Goal: Task Accomplishment & Management: Use online tool/utility

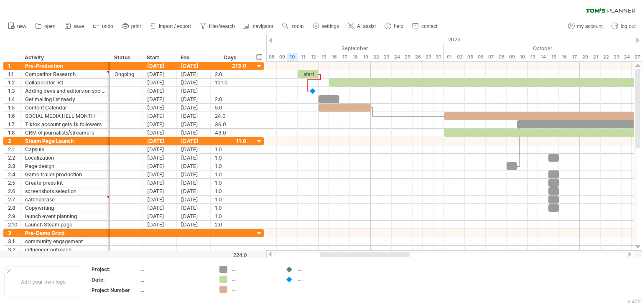
click at [369, 256] on div at bounding box center [364, 254] width 89 height 5
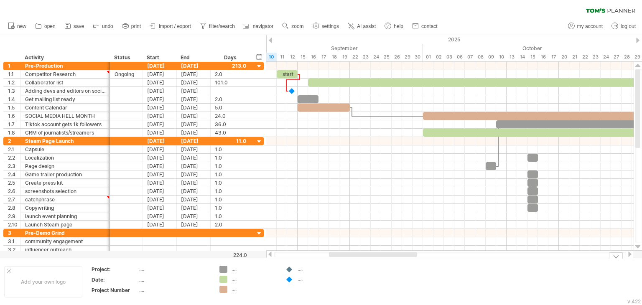
drag, startPoint x: 348, startPoint y: 255, endPoint x: 354, endPoint y: 257, distance: 6.4
click at [354, 257] on div at bounding box center [450, 254] width 368 height 8
click at [343, 258] on div "Trying to reach [DOMAIN_NAME] Connected again... 0% clear filter new 1" at bounding box center [321, 152] width 642 height 305
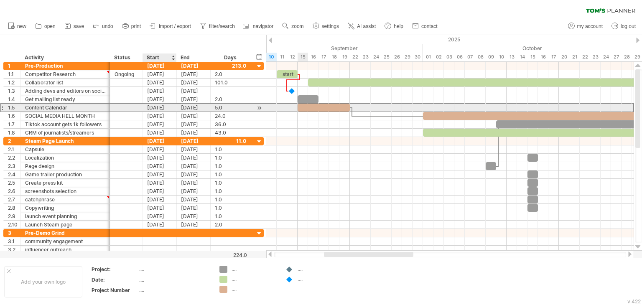
click at [162, 109] on div "[DATE]" at bounding box center [160, 108] width 34 height 8
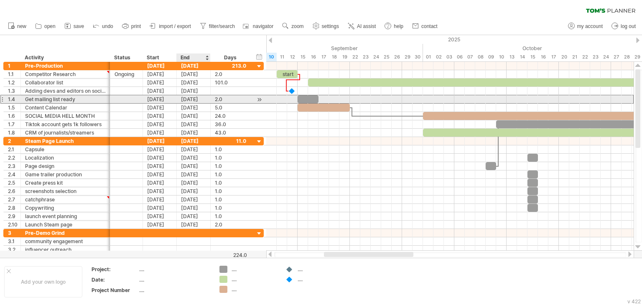
click at [186, 101] on div "[DATE]" at bounding box center [194, 99] width 34 height 8
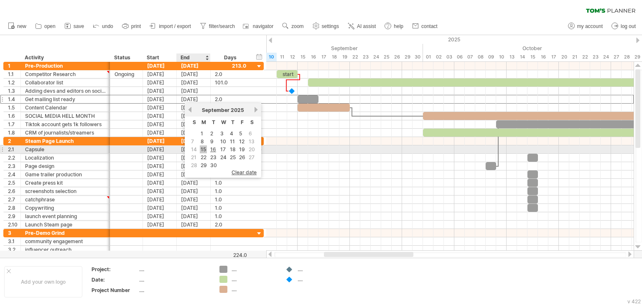
click at [203, 150] on link "15" at bounding box center [203, 149] width 7 height 8
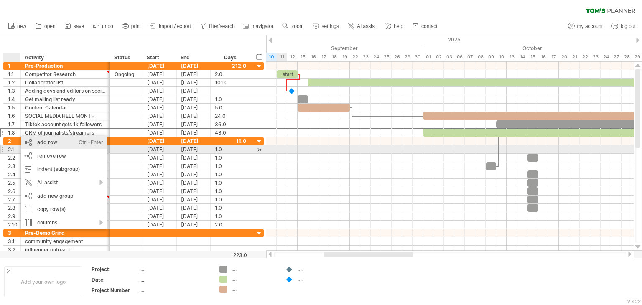
click at [76, 145] on div "add row Ctrl+Enter Cmd+Enter" at bounding box center [64, 142] width 86 height 13
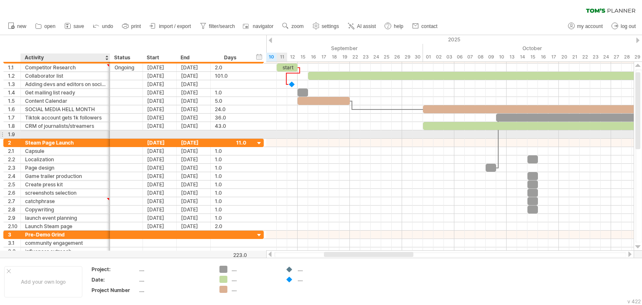
click at [74, 133] on div at bounding box center [65, 134] width 81 height 8
type input "*"
type input "**********"
click at [48, 132] on div "Festival List" at bounding box center [65, 134] width 81 height 8
drag, startPoint x: 55, startPoint y: 132, endPoint x: 26, endPoint y: 134, distance: 28.9
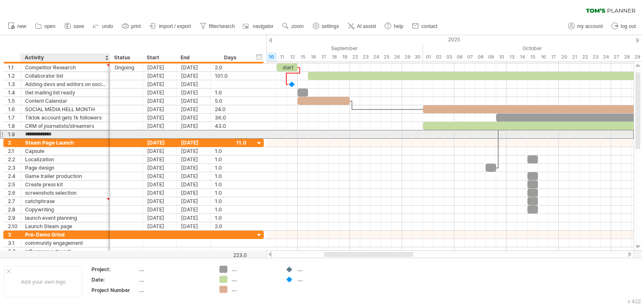
click at [26, 134] on input "**********" at bounding box center [65, 134] width 81 height 8
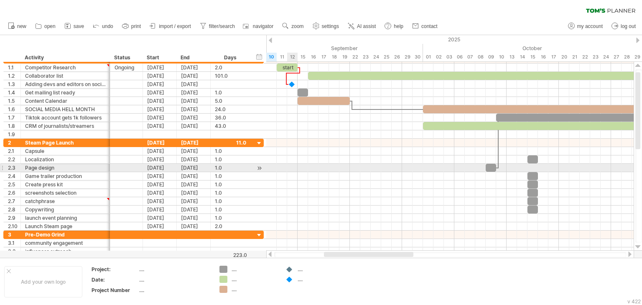
click at [288, 170] on div at bounding box center [449, 168] width 367 height 8
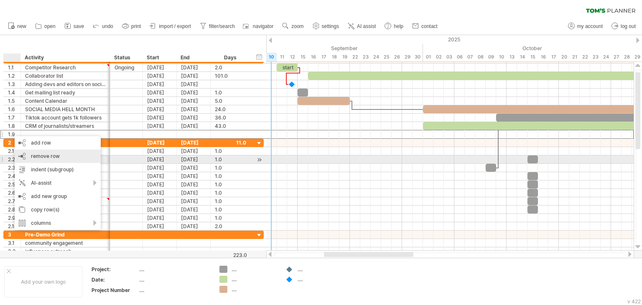
click at [64, 158] on div "remove row remove selected rows" at bounding box center [58, 156] width 86 height 13
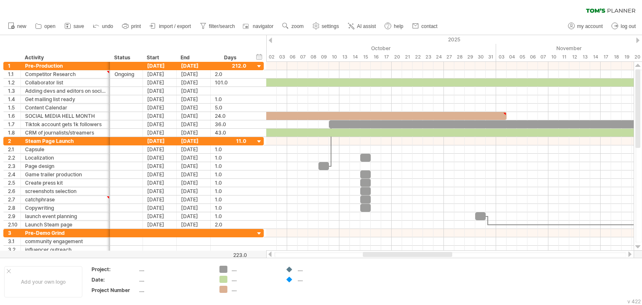
drag, startPoint x: 354, startPoint y: 256, endPoint x: 393, endPoint y: 256, distance: 38.8
click at [393, 256] on div at bounding box center [407, 254] width 89 height 5
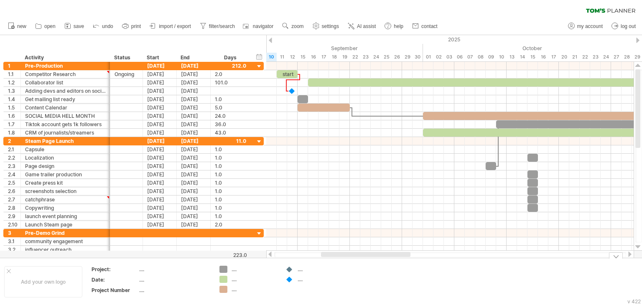
drag, startPoint x: 408, startPoint y: 256, endPoint x: 368, endPoint y: 262, distance: 41.1
click at [368, 262] on div "Trying to reach [DOMAIN_NAME] Connected again... 0% clear filter new 1" at bounding box center [321, 152] width 642 height 305
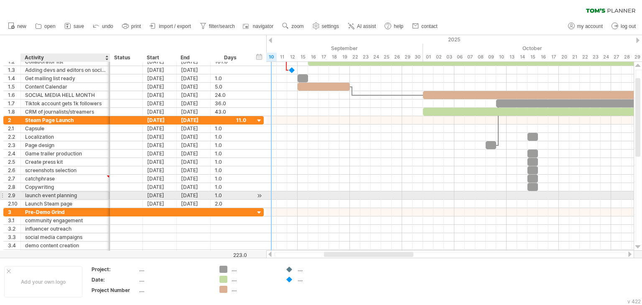
click at [38, 196] on div "launch event planning" at bounding box center [65, 195] width 81 height 8
click at [38, 196] on input "**********" at bounding box center [65, 195] width 81 height 8
drag, startPoint x: 94, startPoint y: 194, endPoint x: 119, endPoint y: 194, distance: 25.5
click at [119, 194] on div "**********" at bounding box center [133, 195] width 260 height 9
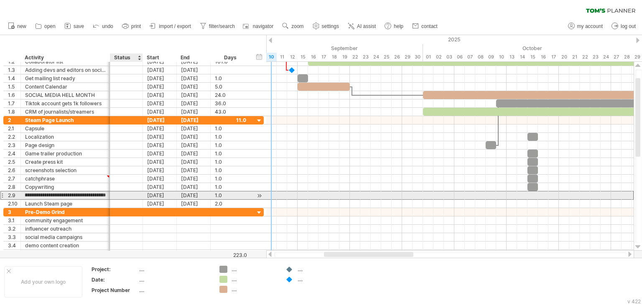
scroll to position [0, 0]
click at [97, 193] on div "Searching launching partnerevent planning" at bounding box center [65, 195] width 81 height 8
click at [97, 193] on input "**********" at bounding box center [65, 195] width 81 height 8
click at [93, 193] on input "**********" at bounding box center [65, 195] width 81 height 8
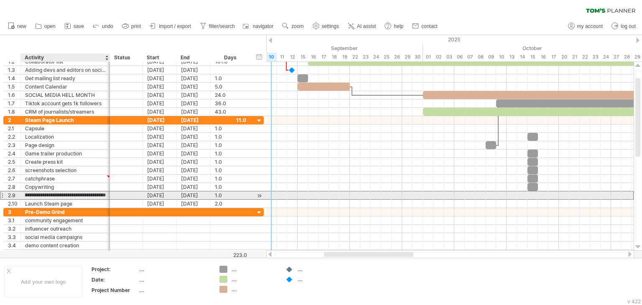
drag, startPoint x: 92, startPoint y: 194, endPoint x: 104, endPoint y: 194, distance: 12.1
click at [104, 194] on input "**********" at bounding box center [65, 195] width 81 height 8
type input "**********"
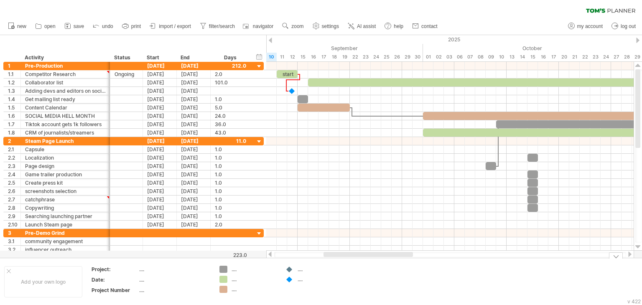
drag, startPoint x: 381, startPoint y: 255, endPoint x: 381, endPoint y: 269, distance: 14.2
click at [381, 269] on div "Trying to reach [DOMAIN_NAME] Connected again... 0% clear filter new 1" at bounding box center [321, 152] width 642 height 305
click at [378, 254] on div at bounding box center [367, 254] width 89 height 5
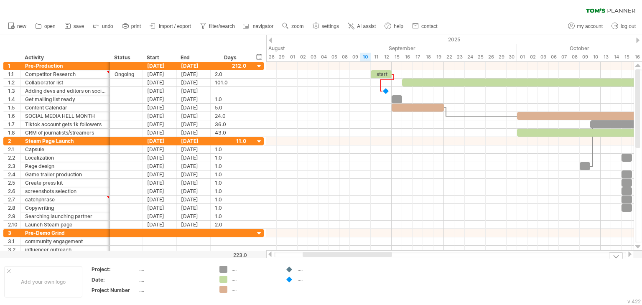
drag, startPoint x: 378, startPoint y: 254, endPoint x: 357, endPoint y: 258, distance: 21.7
click at [357, 258] on div "Trying to reach [DOMAIN_NAME] Connected again... 0% clear filter new 1" at bounding box center [321, 152] width 642 height 305
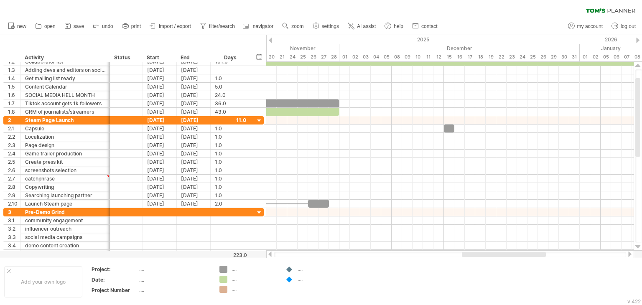
drag, startPoint x: 330, startPoint y: 255, endPoint x: 471, endPoint y: 252, distance: 140.8
click at [471, 252] on div at bounding box center [504, 254] width 84 height 5
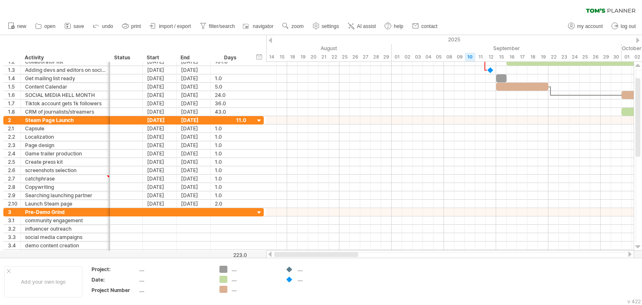
drag, startPoint x: 487, startPoint y: 256, endPoint x: 297, endPoint y: 254, distance: 190.1
click at [297, 254] on div at bounding box center [316, 254] width 84 height 5
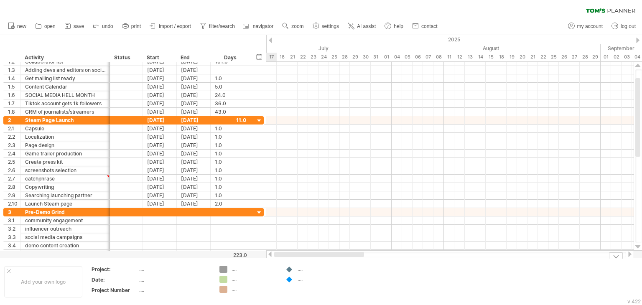
drag, startPoint x: 324, startPoint y: 255, endPoint x: 269, endPoint y: 258, distance: 54.4
click at [269, 258] on div "Trying to reach [DOMAIN_NAME] Connected again... 0% clear filter new 1" at bounding box center [321, 152] width 642 height 305
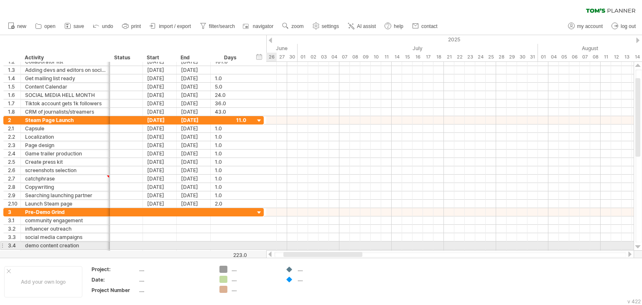
drag, startPoint x: 329, startPoint y: 253, endPoint x: 286, endPoint y: 249, distance: 42.8
click at [287, 249] on div "Trying to reach [DOMAIN_NAME] Connected again... 0% clear filter new 1" at bounding box center [321, 152] width 642 height 305
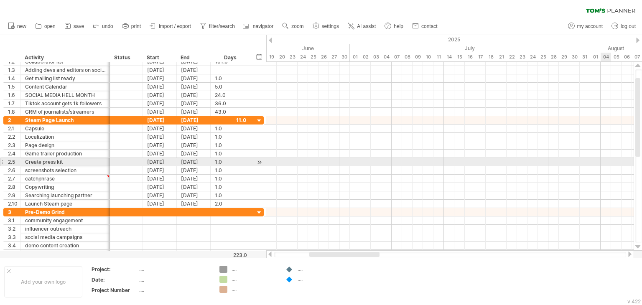
click at [602, 166] on div at bounding box center [449, 170] width 367 height 8
click at [595, 162] on div at bounding box center [449, 162] width 367 height 8
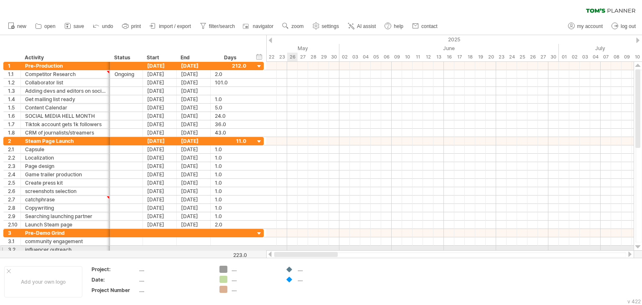
drag, startPoint x: 358, startPoint y: 256, endPoint x: 288, endPoint y: 246, distance: 70.5
click at [288, 246] on div "Trying to reach [DOMAIN_NAME] Connected again... 0% clear filter new 1" at bounding box center [321, 152] width 642 height 305
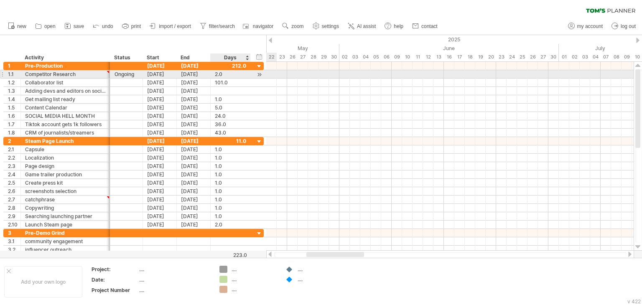
click at [258, 76] on div at bounding box center [259, 74] width 8 height 9
